Goal: Communication & Community: Answer question/provide support

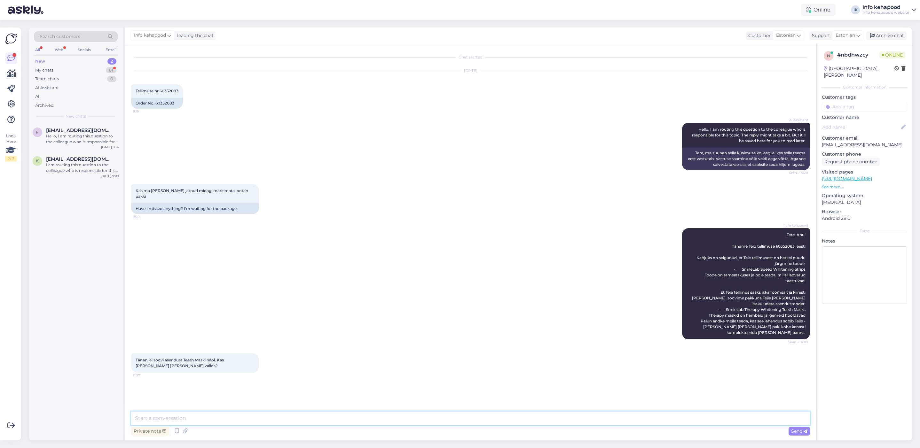
click at [274, 413] on textarea at bounding box center [470, 418] width 679 height 13
drag, startPoint x: 776, startPoint y: 240, endPoint x: 796, endPoint y: 239, distance: 19.9
click at [796, 239] on span "Tere, Anu! Täname Teid tellimuse 60352083 eest! Kahjuks on selgunud, et Teie te…" at bounding box center [749, 284] width 115 height 103
copy span "60352083"
click at [316, 420] on textarea "Tere. Võite muu toote valida, algse valitud toote summaga." at bounding box center [470, 418] width 679 height 13
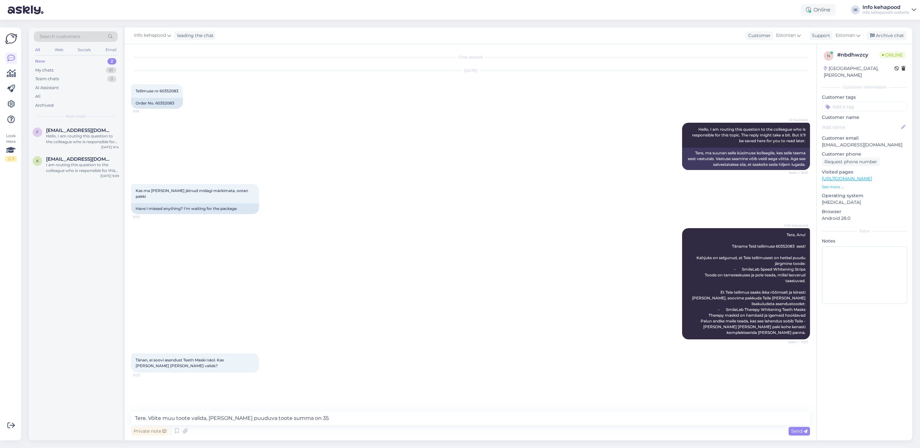
click at [344, 400] on div "Chat started [DATE] Tellimuse nr 60352083 9:19 Order No. 60352083 AI Assistant …" at bounding box center [473, 229] width 685 height 356
click at [301, 412] on textarea "Tere. Võite muu toote valida, [PERSON_NAME] puuduva toote summa on 35" at bounding box center [470, 418] width 679 height 13
drag, startPoint x: 326, startPoint y: 422, endPoint x: 304, endPoint y: 420, distance: 21.8
click at [304, 420] on textarea "Tere. Võite muu toote valida, [PERSON_NAME] puuduva toote summa on 35.66 võib o" at bounding box center [470, 418] width 679 height 13
drag, startPoint x: 321, startPoint y: 420, endPoint x: 205, endPoint y: 420, distance: 115.8
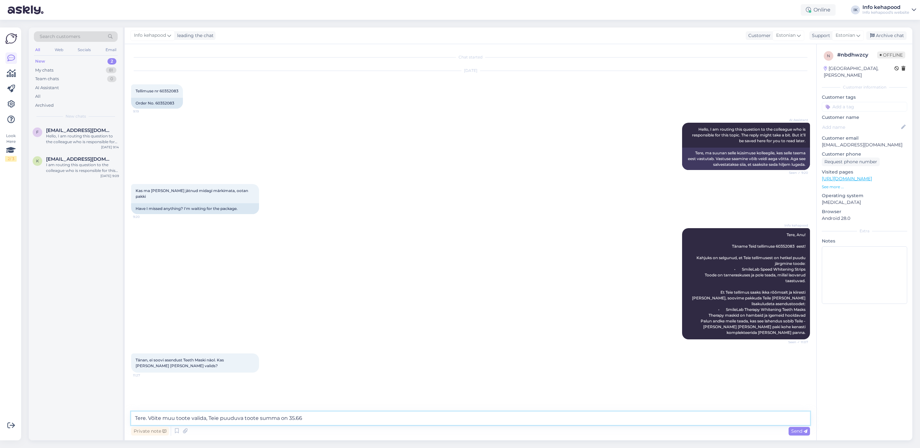
click at [205, 420] on textarea "Tere. Võite muu toote valida, Teie puuduva toote summa on 35.66" at bounding box center [470, 418] width 679 height 13
click at [314, 294] on div "Info kehapood Tere, Anu! Täname Teid tellimuse 60352083 eest! Kahjuks on selgun…" at bounding box center [470, 283] width 679 height 125
click at [221, 417] on textarea "Tere. Võite muu toote valida." at bounding box center [470, 418] width 679 height 13
click at [321, 250] on div "Info kehapood Tere, Anu! Täname Teid tellimuse 60352083 eest! Kahjuks on selgun…" at bounding box center [470, 283] width 679 height 125
click at [311, 416] on textarea "Tere. Võite muu toote valida esialgse toote summaga. 35.66" at bounding box center [470, 418] width 679 height 13
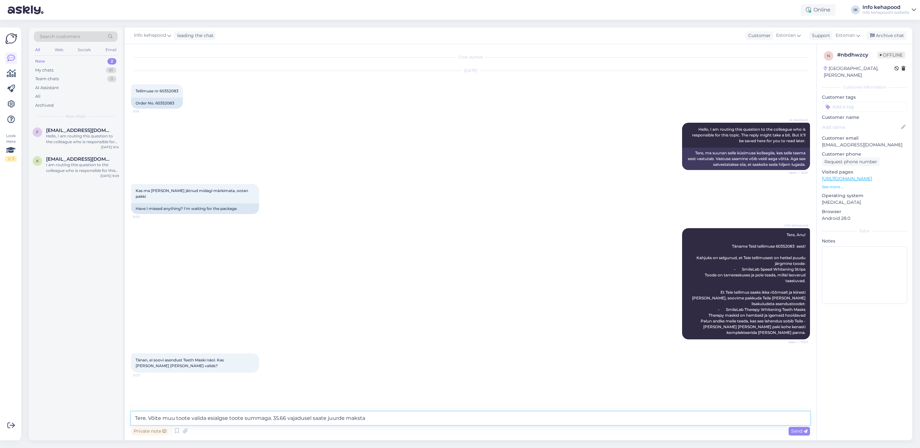
type textarea "Tere. Võite muu toote valida esialgse toote summaga. 35.66 vajadusel saate juur…"
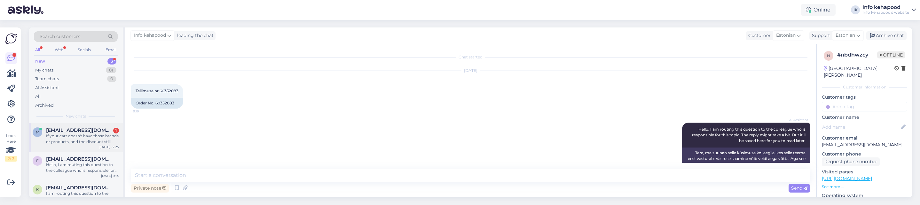
click at [91, 145] on div "m [EMAIL_ADDRESS][DOMAIN_NAME] 1 If your cart doesn't have those brands or prod…" at bounding box center [76, 137] width 94 height 29
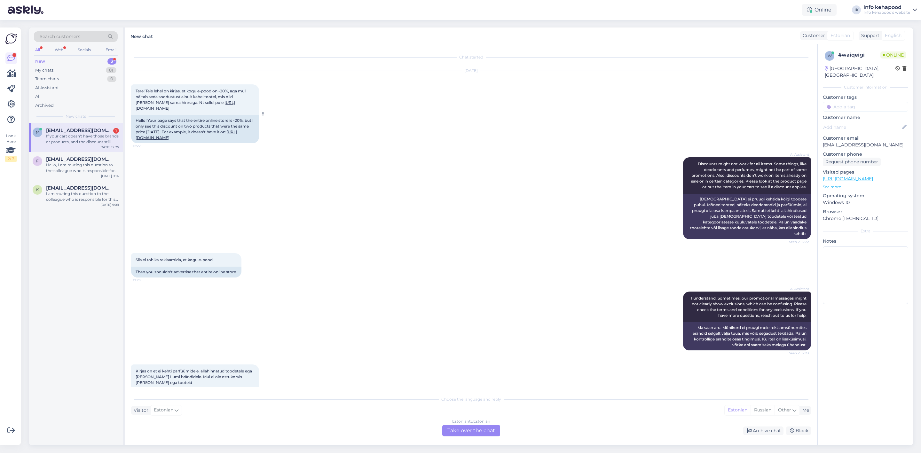
click at [185, 140] on link "[URL][DOMAIN_NAME]" at bounding box center [186, 135] width 101 height 11
click at [461, 436] on div "Estonian to Estonian Take over the chat" at bounding box center [471, 431] width 58 height 12
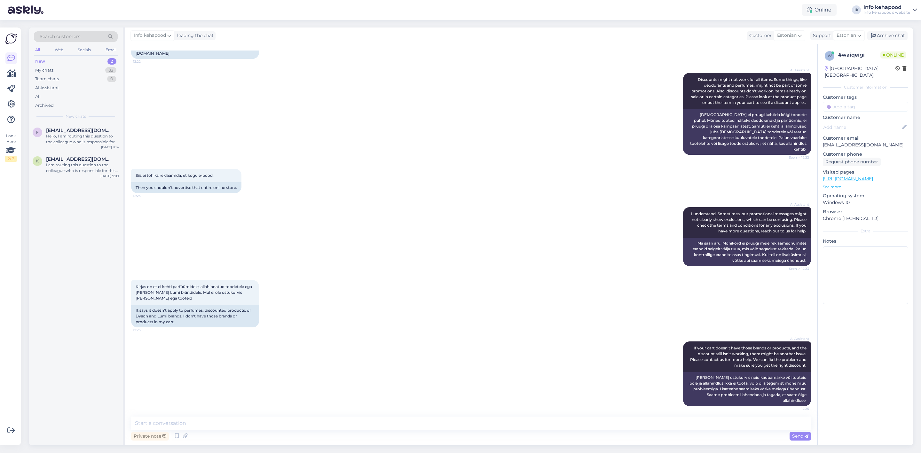
scroll to position [92, 0]
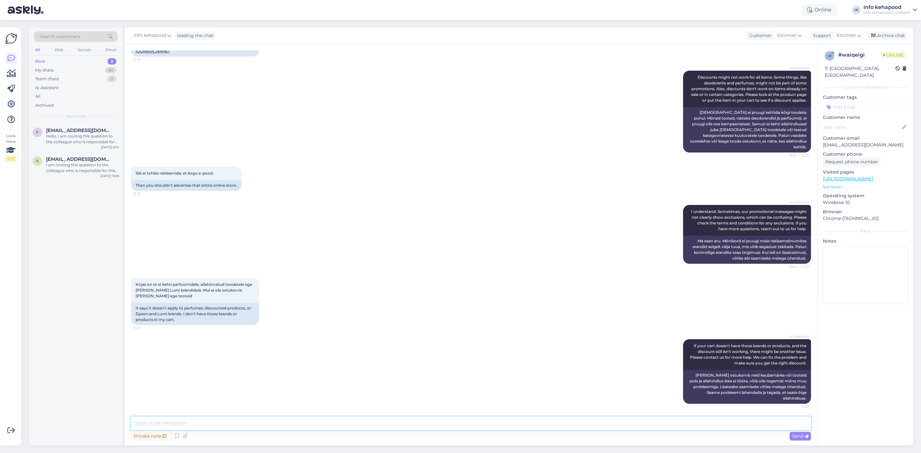
click at [254, 419] on textarea at bounding box center [471, 423] width 680 height 13
type textarea "t"
type textarea "Tere! Kas Teil ei rakendu soodustus ostukorvis all pool?"
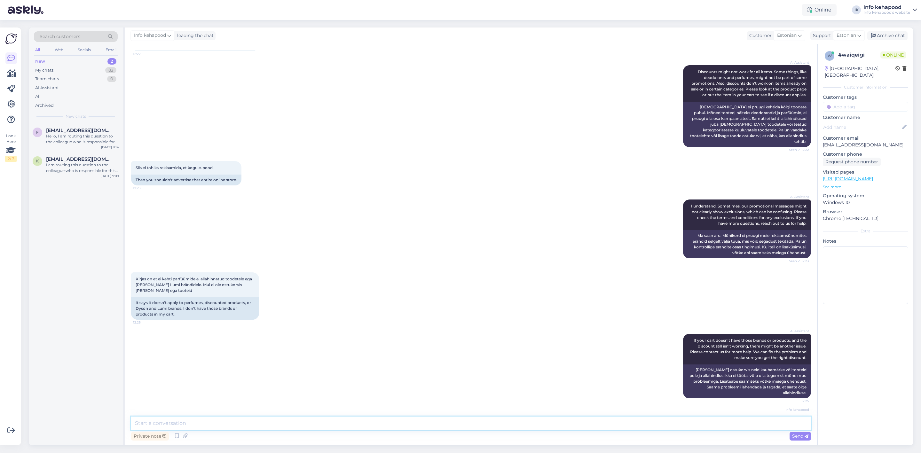
scroll to position [120, 0]
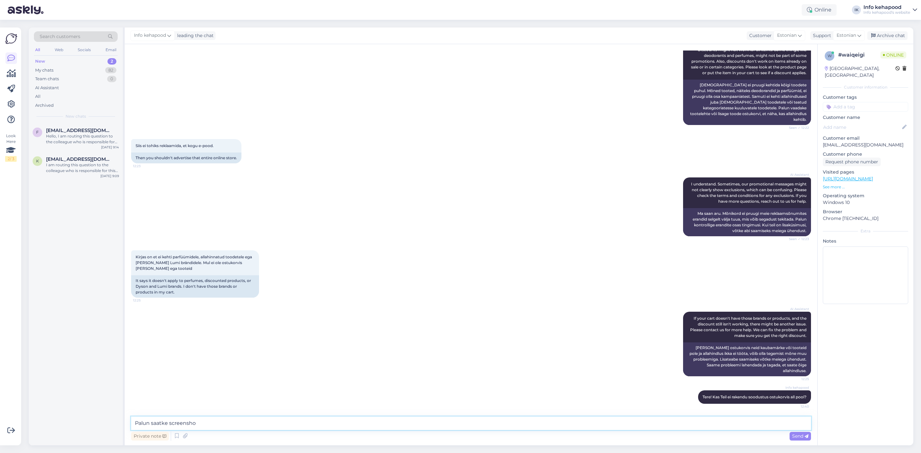
type textarea "Palun saatke screenshot"
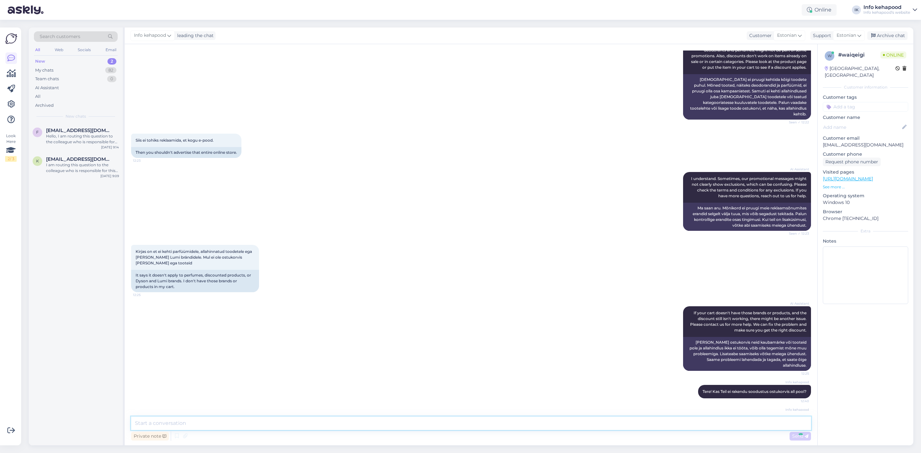
scroll to position [147, 0]
